Goal: Information Seeking & Learning: Learn about a topic

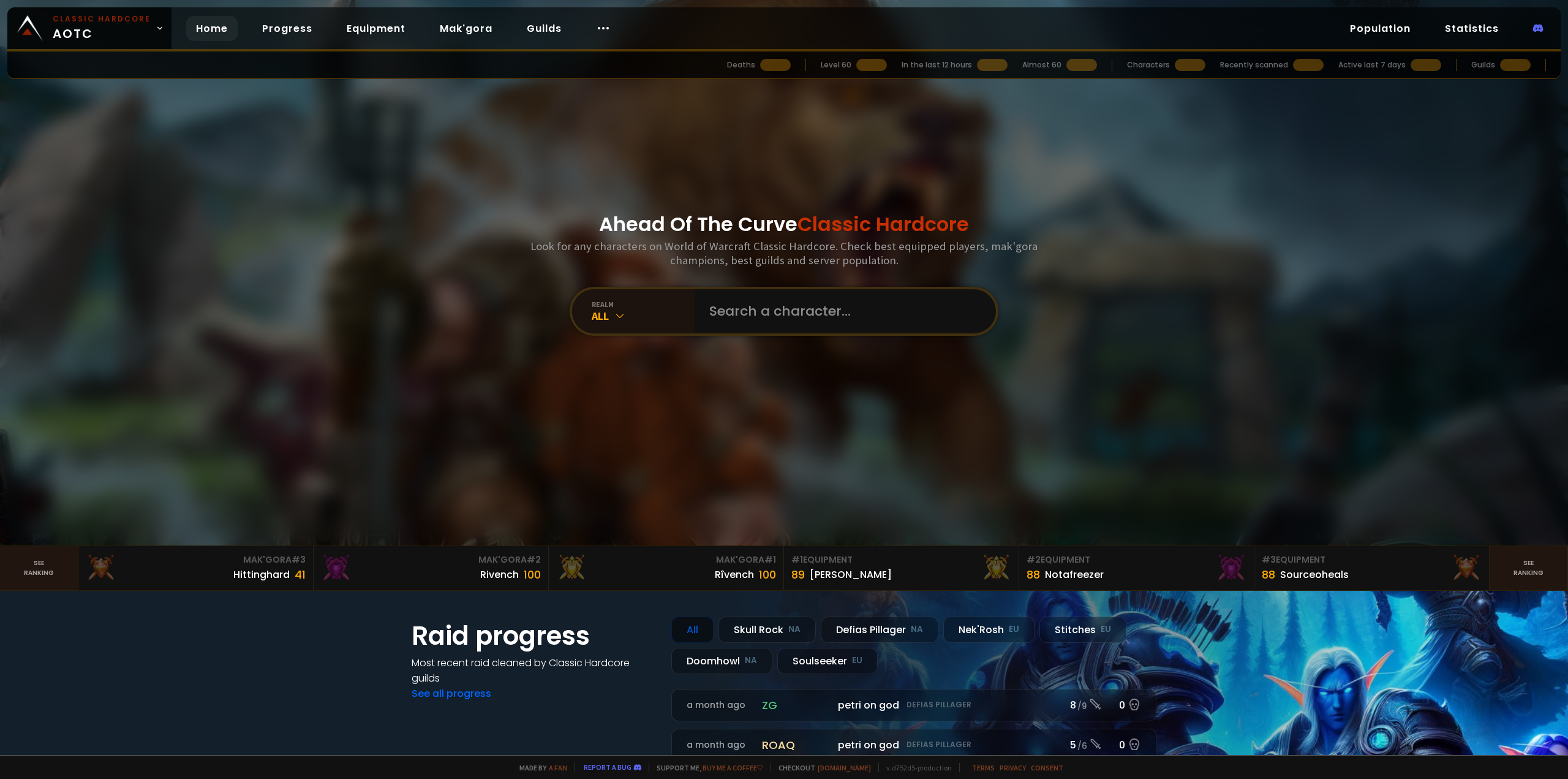
drag, startPoint x: 698, startPoint y: 279, endPoint x: 707, endPoint y: 287, distance: 12.0
click at [707, 287] on div "Ahead Of The Curve Classic Hardcore Look for any characters on World of Warcraf…" at bounding box center [784, 272] width 738 height 546
click at [724, 306] on input "text" at bounding box center [841, 311] width 279 height 44
type input "arfy\"
click at [762, 309] on input "text" at bounding box center [841, 311] width 279 height 44
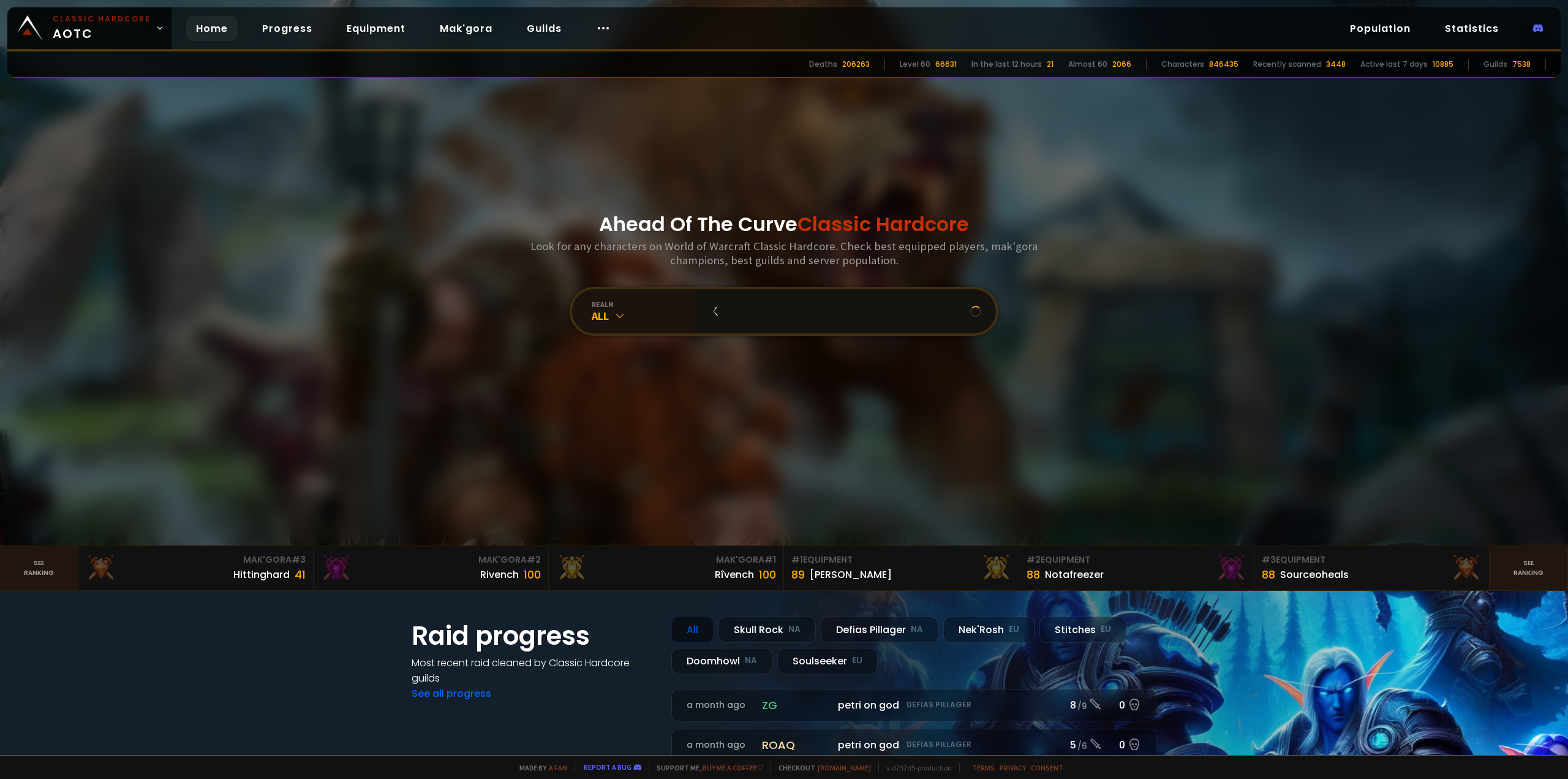
type input "ㄗ"
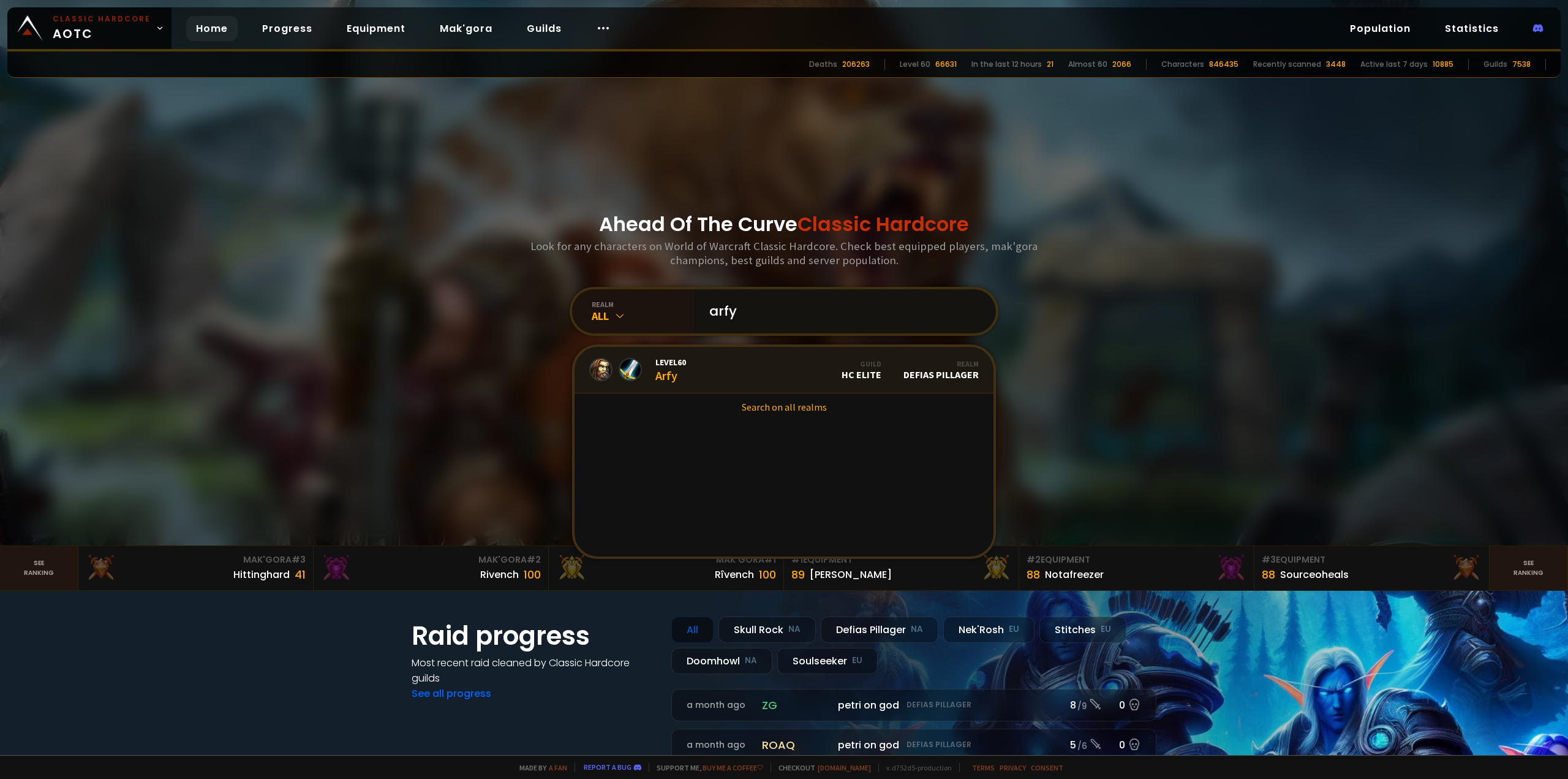
type input "arfy"
click at [851, 365] on div "Guild" at bounding box center [861, 363] width 40 height 9
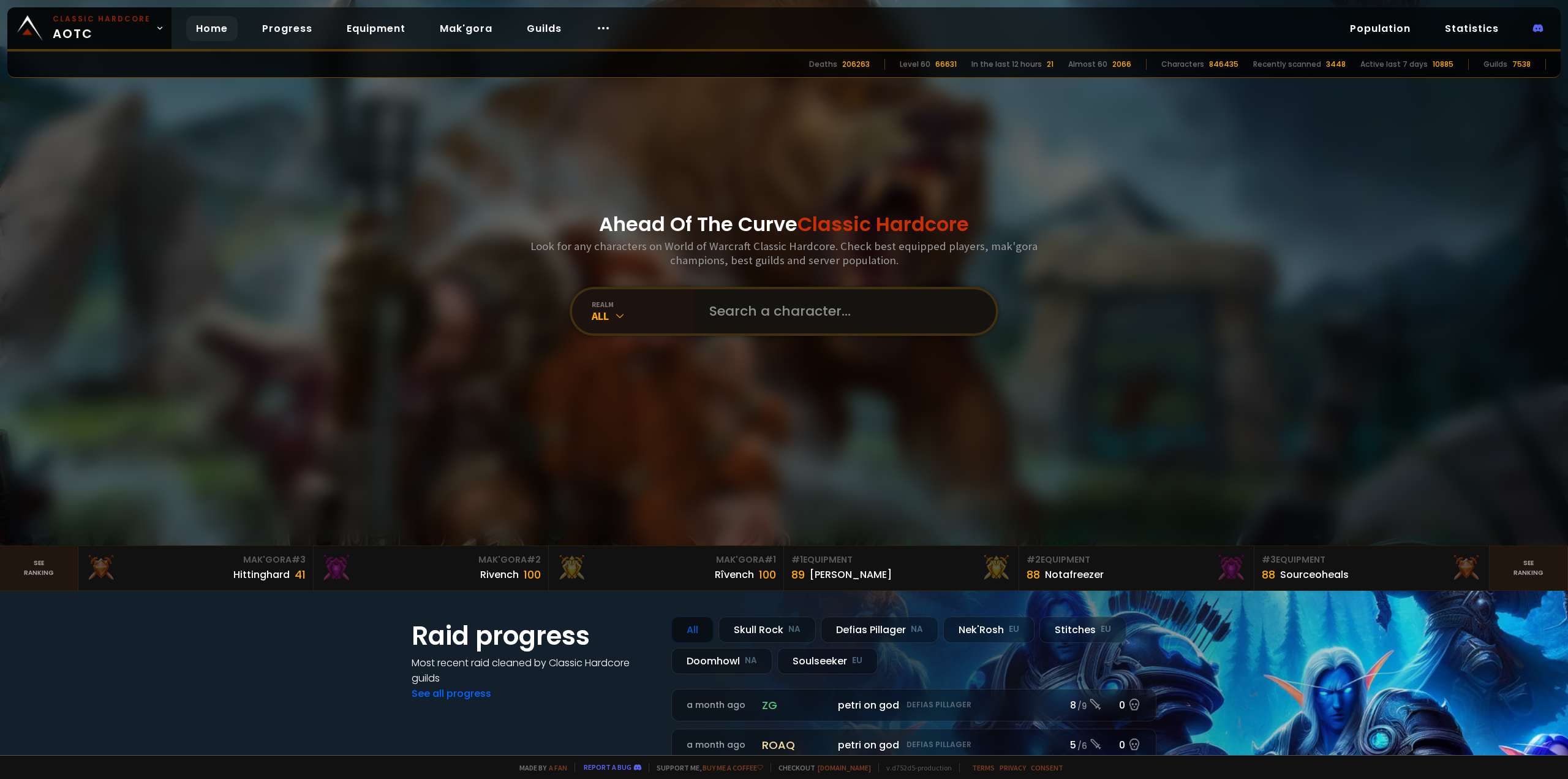
click at [808, 322] on input "text" at bounding box center [841, 311] width 279 height 44
type input "webdeveloper"
click at [873, 330] on input "text" at bounding box center [841, 311] width 279 height 44
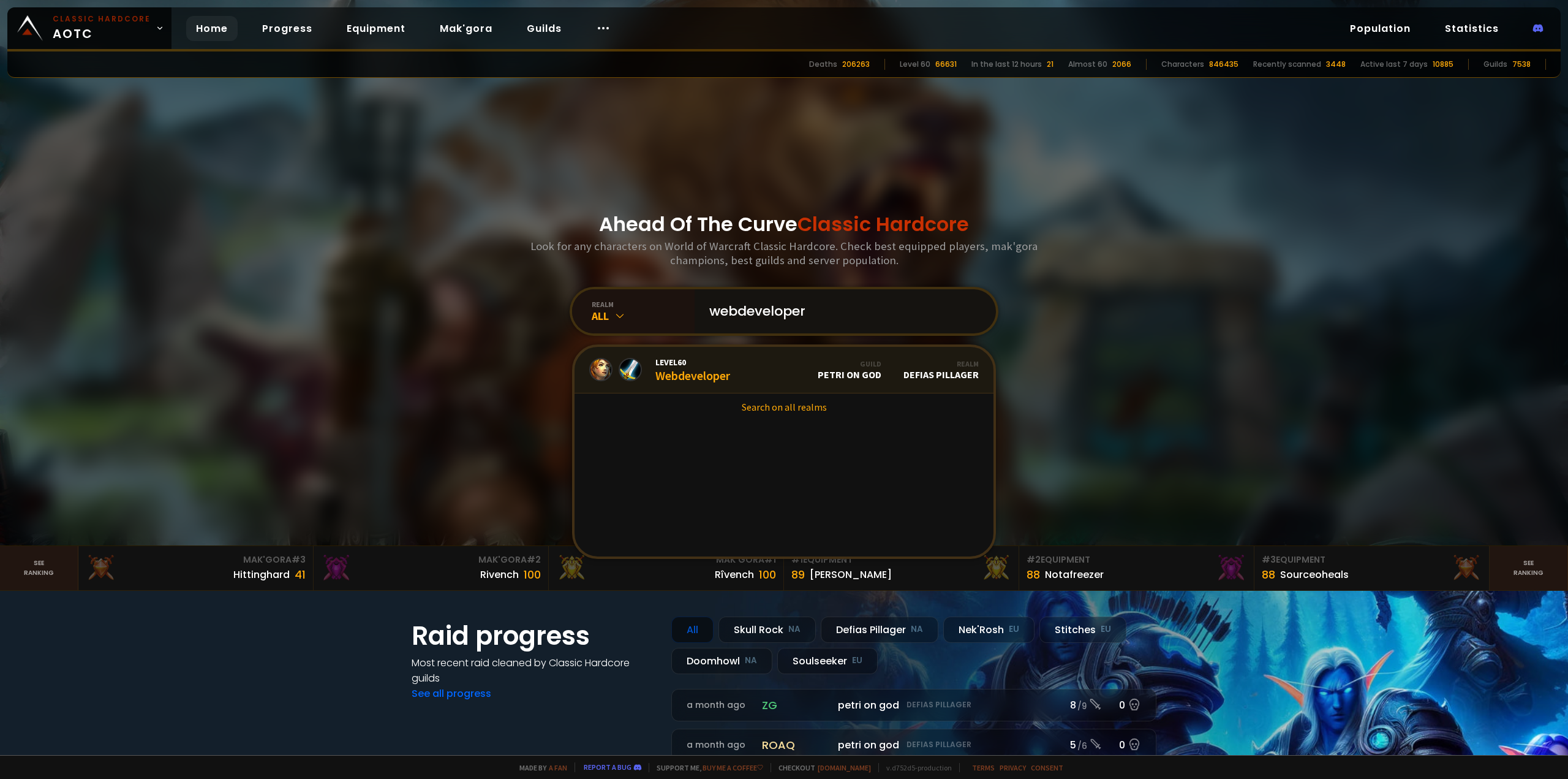
type input "webdeveloper"
click at [704, 379] on div "Level 60 Webdeveloper" at bounding box center [693, 369] width 75 height 26
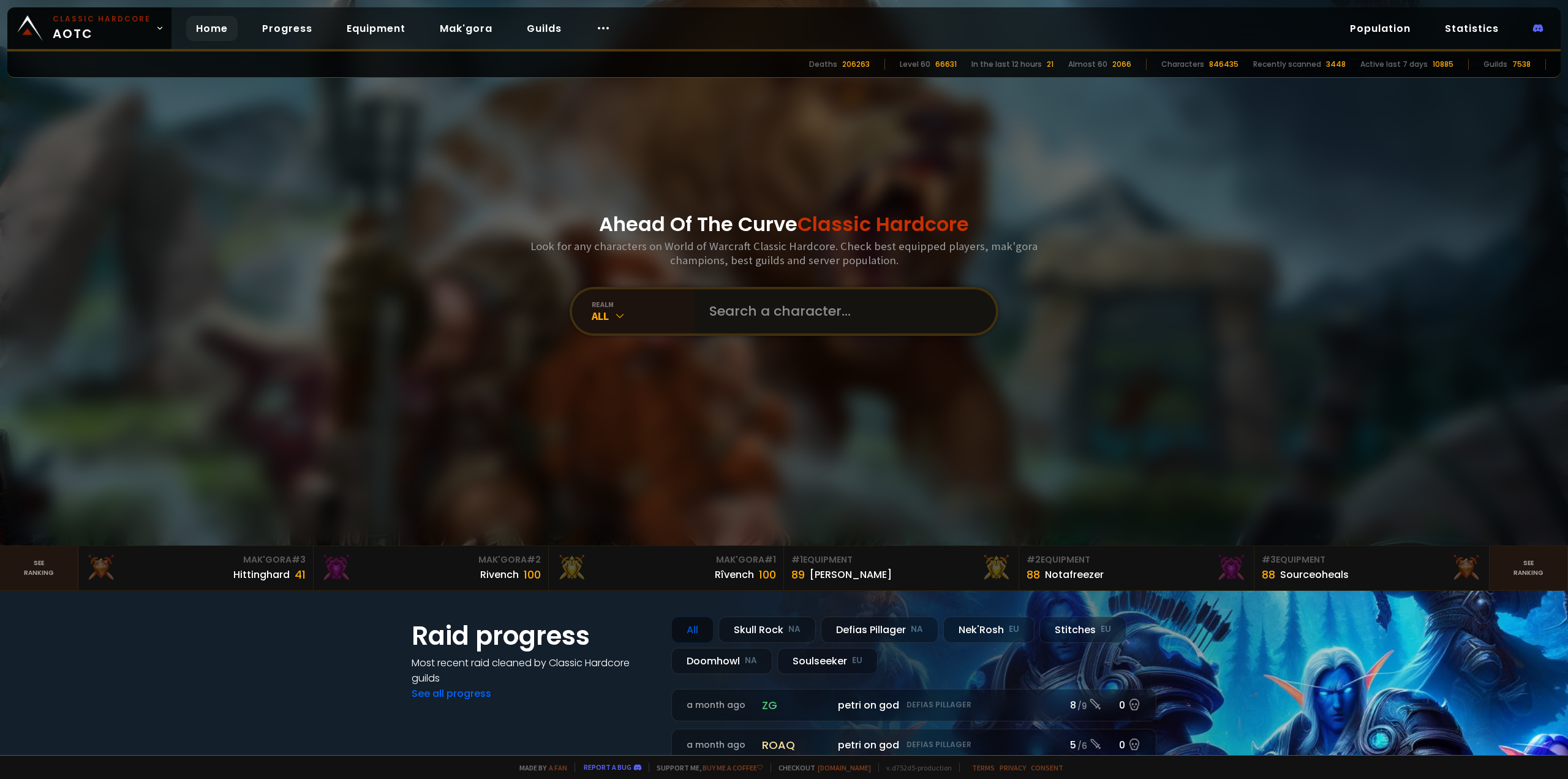
click at [753, 325] on input "text" at bounding box center [841, 311] width 279 height 44
type input "witlo"
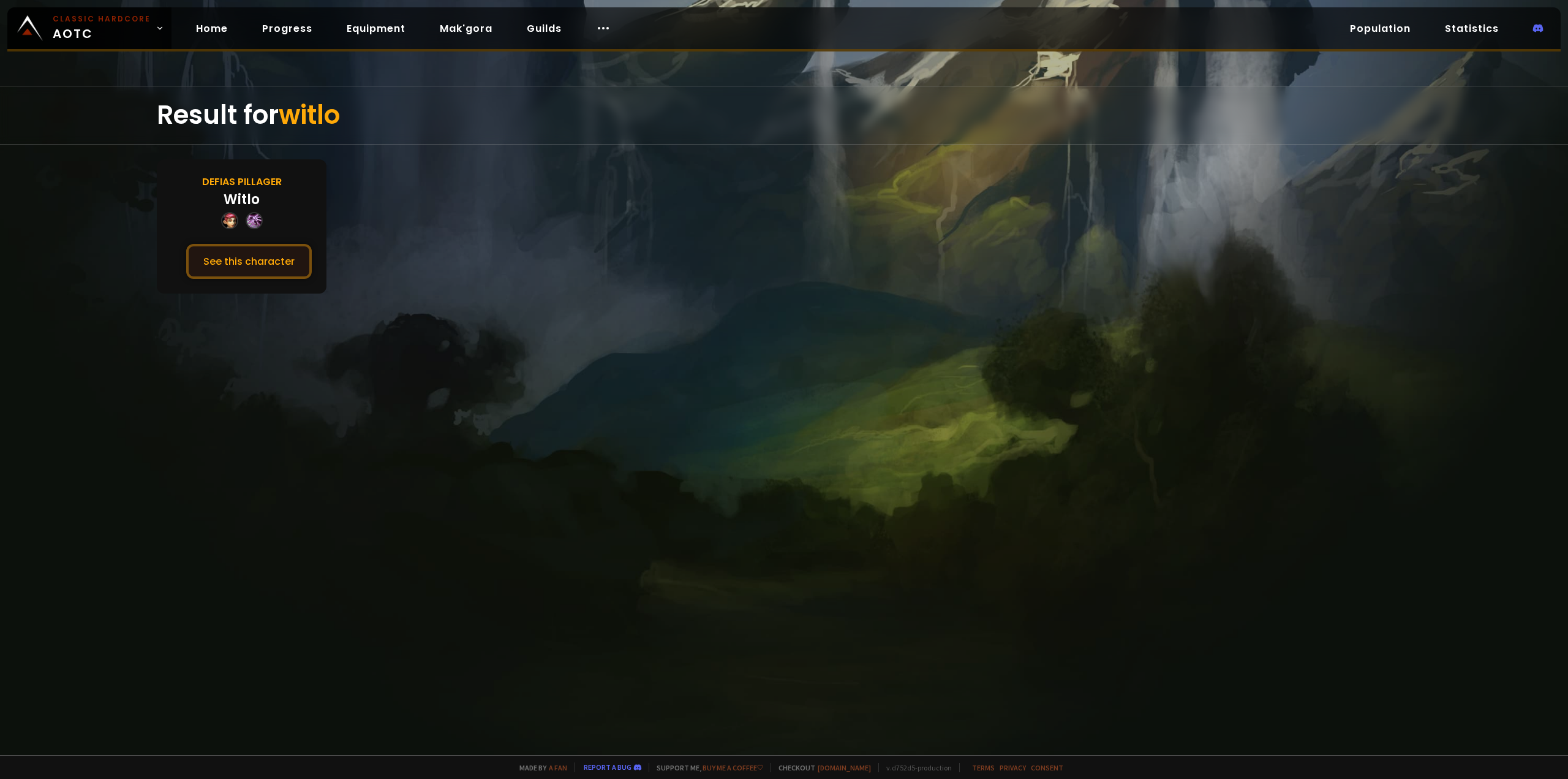
click at [256, 261] on button "See this character" at bounding box center [249, 261] width 126 height 35
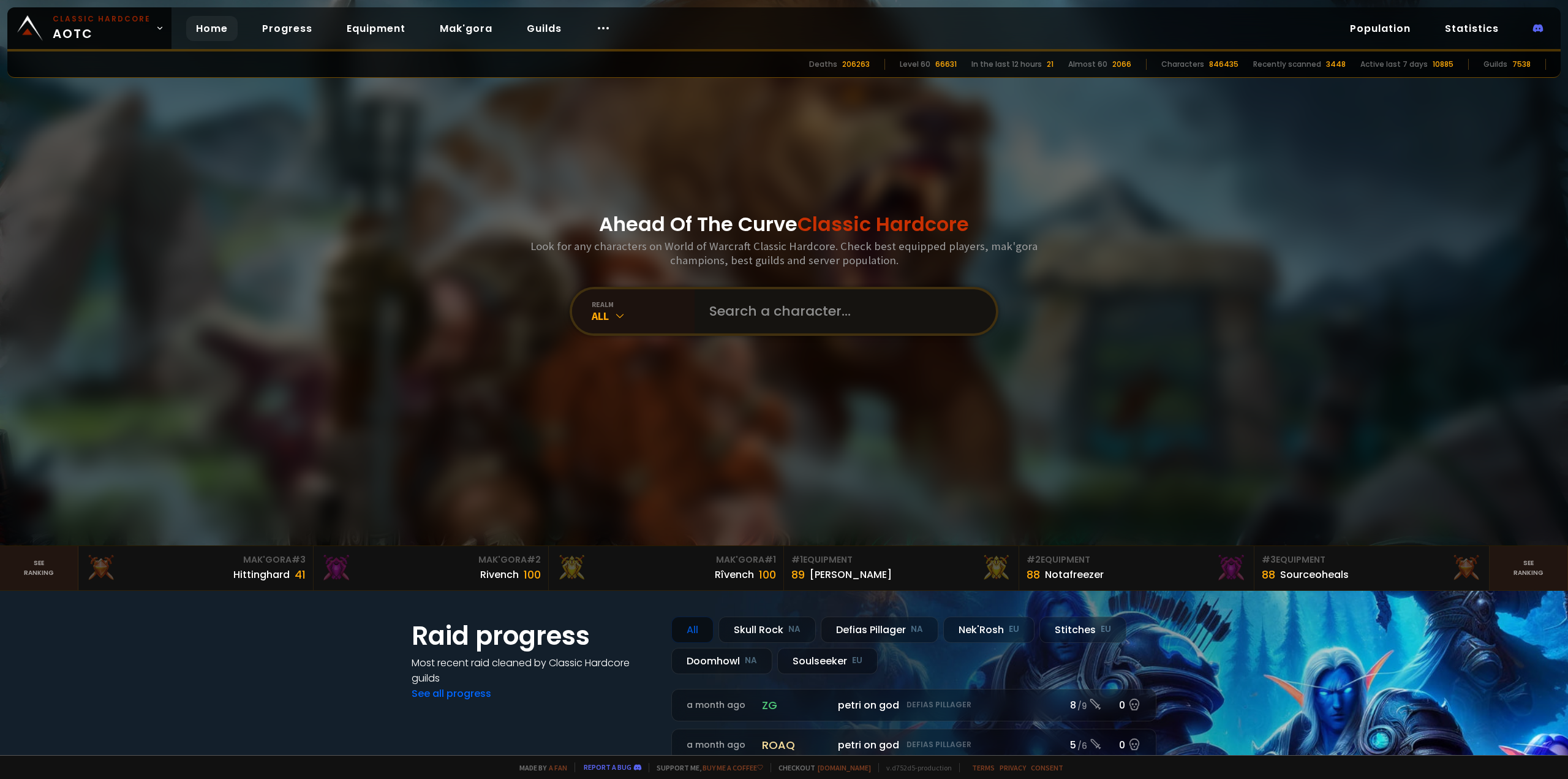
click at [883, 313] on input "text" at bounding box center [841, 311] width 279 height 44
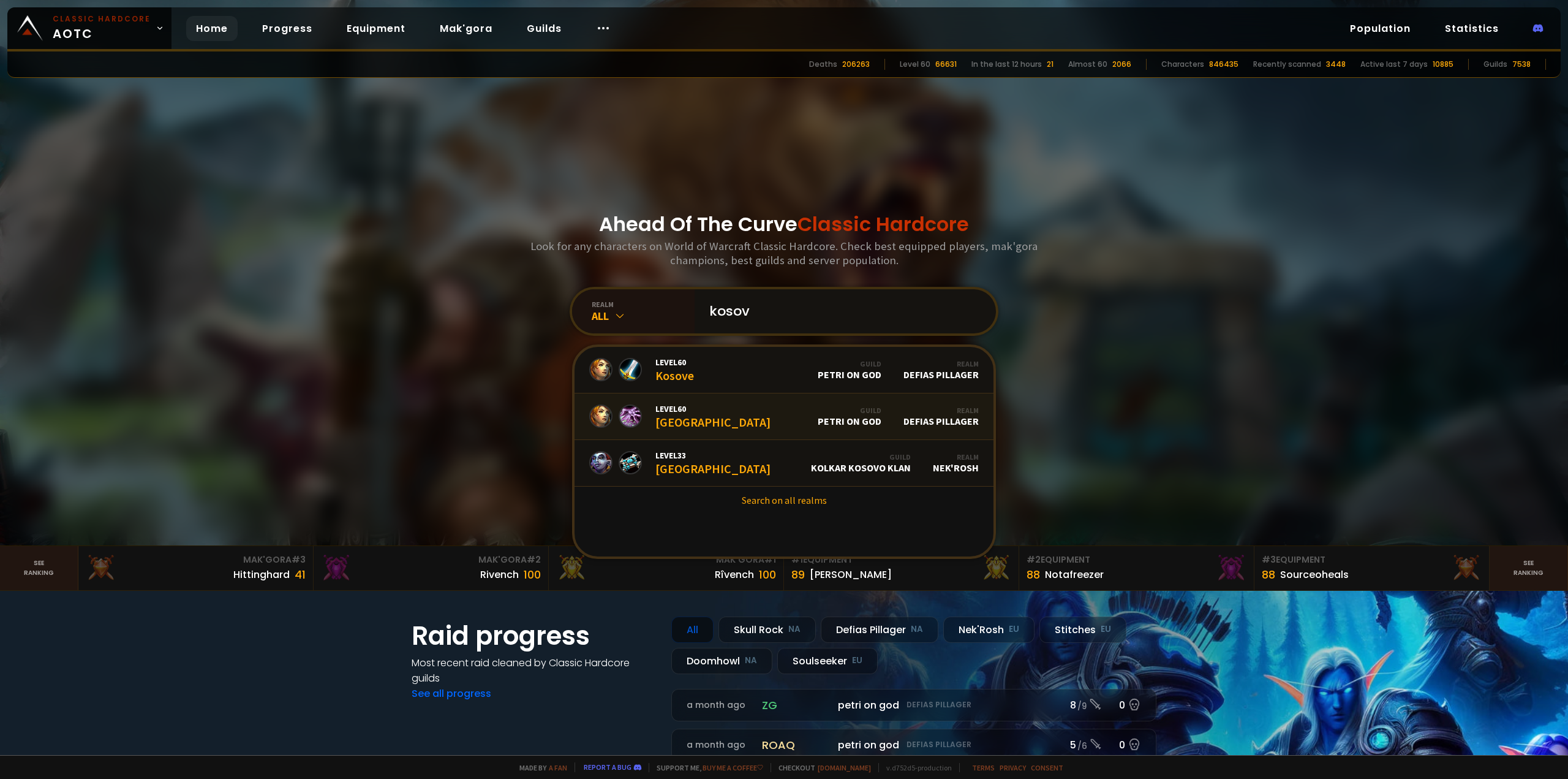
type input "kosov"
click at [737, 439] on link "Level 60 Kosovo Guild petri on god Realm Defias Pillager" at bounding box center [784, 417] width 419 height 47
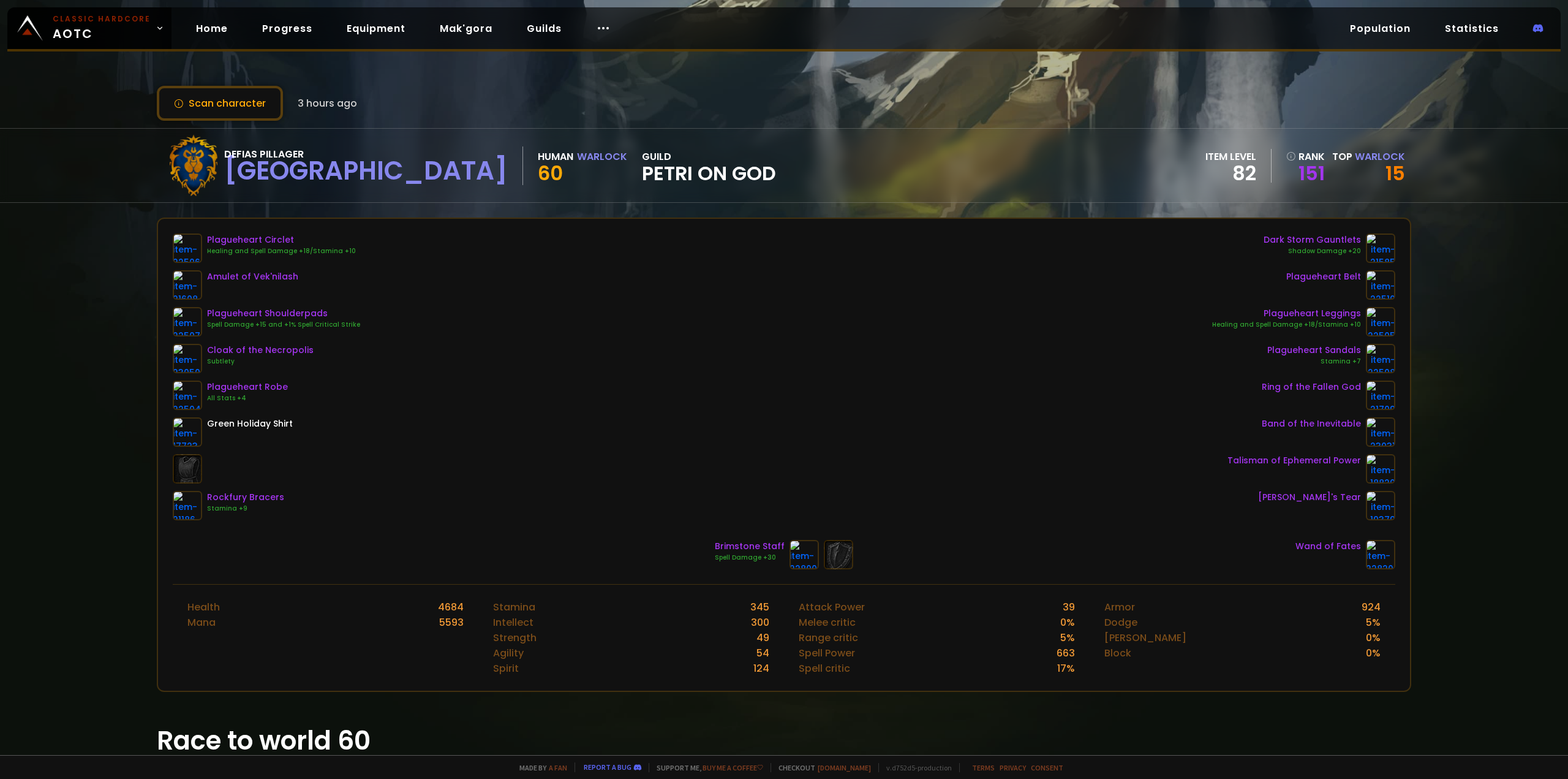
click at [584, 379] on div "Plagueheart Circlet Healing and Spell Damage +18/Stamina +10 Amulet of Vek'nila…" at bounding box center [784, 376] width 1222 height 287
drag, startPoint x: 583, startPoint y: 379, endPoint x: 526, endPoint y: 362, distance: 59.5
click at [526, 362] on div "Plagueheart Circlet Healing and Spell Damage +18/Stamina +10 Amulet of Vek'nila…" at bounding box center [784, 376] width 1222 height 287
drag, startPoint x: 526, startPoint y: 362, endPoint x: 487, endPoint y: 352, distance: 40.3
click at [487, 352] on div "Plagueheart Circlet Healing and Spell Damage +18/Stamina +10 Amulet of Vek'nila…" at bounding box center [784, 376] width 1222 height 287
